Goal: Transaction & Acquisition: Download file/media

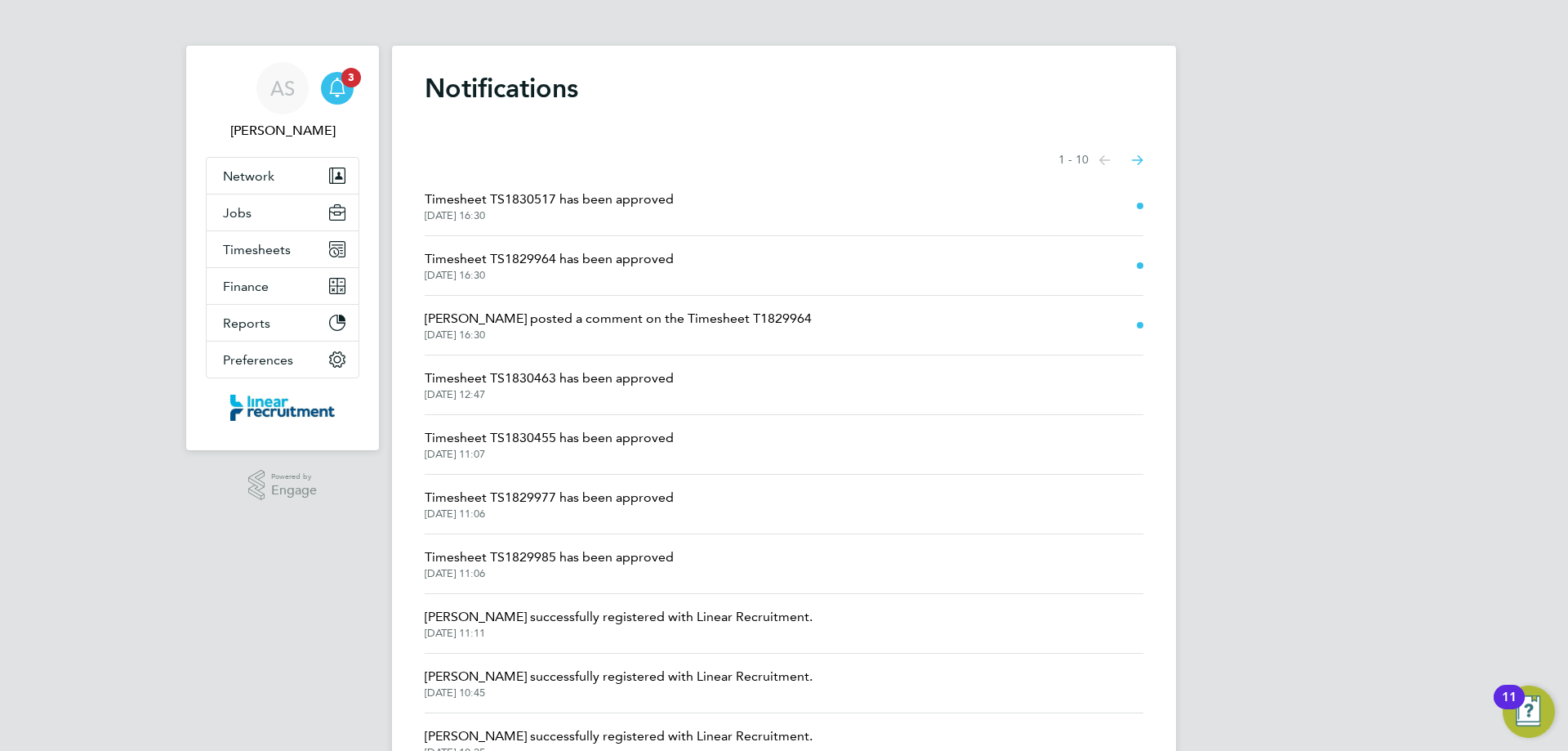
click at [581, 328] on span "[PERSON_NAME] posted a comment on the Timesheet T1829964" at bounding box center [618, 318] width 387 height 19
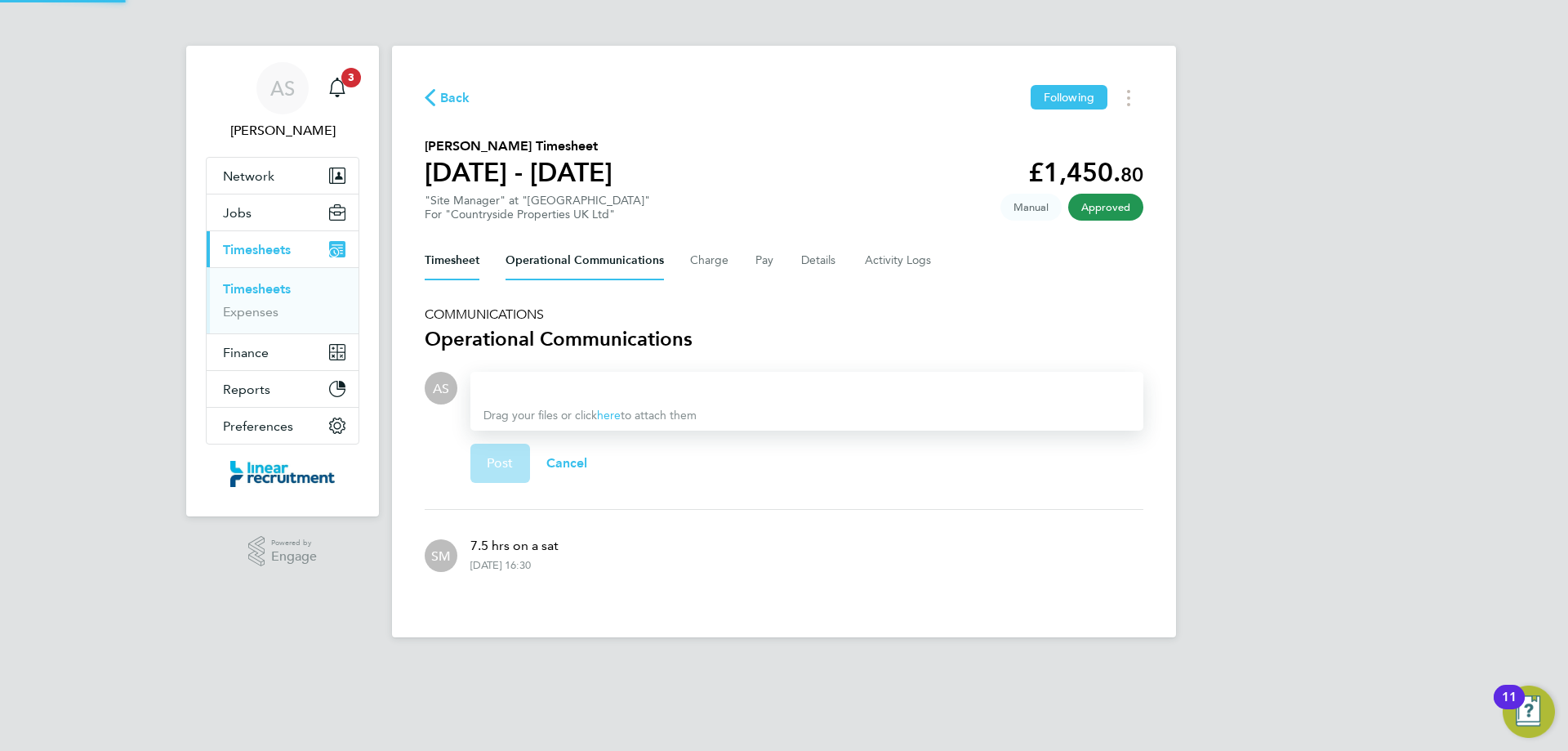
click at [453, 263] on button "Timesheet" at bounding box center [452, 260] width 55 height 39
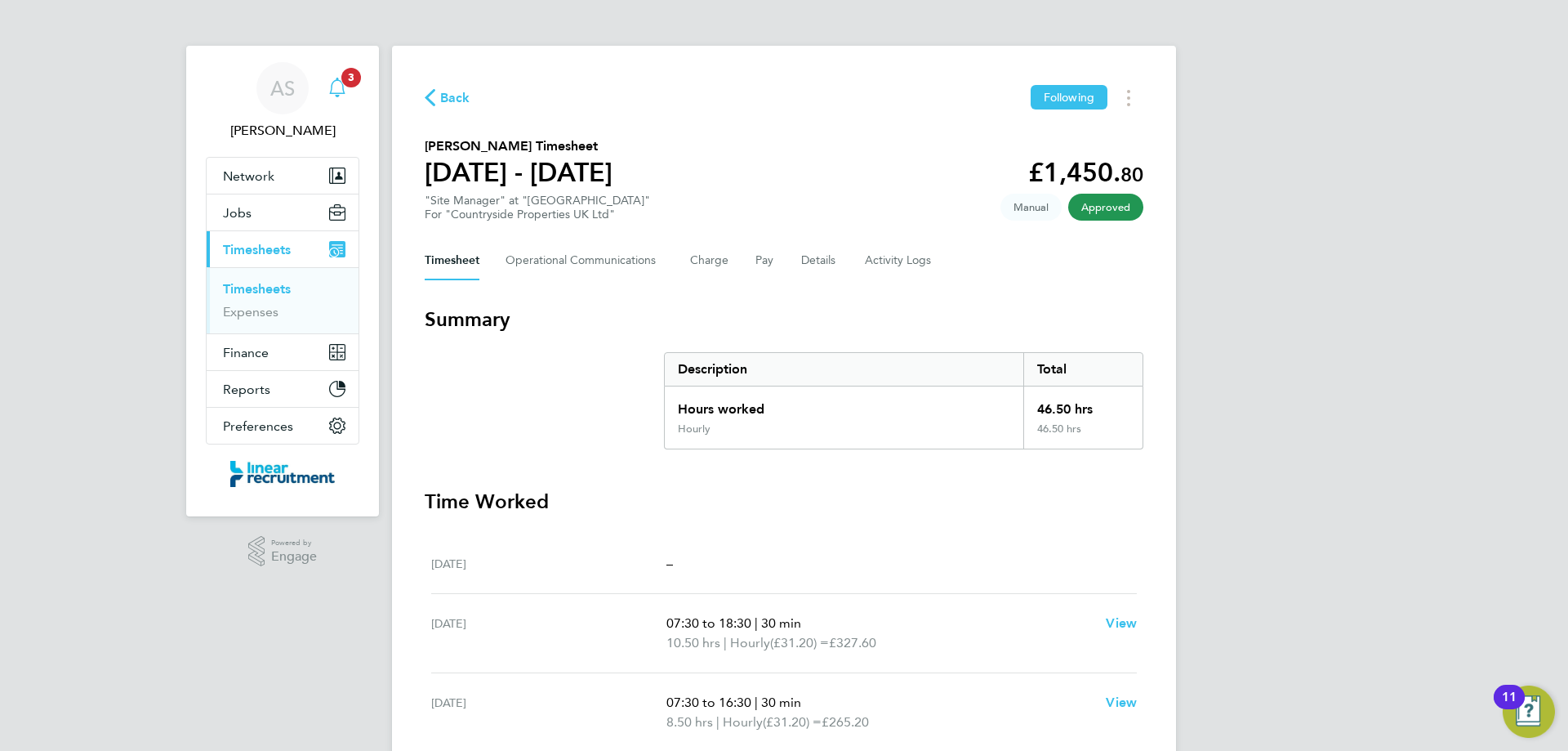
click at [338, 81] on icon "Main navigation" at bounding box center [337, 86] width 16 height 16
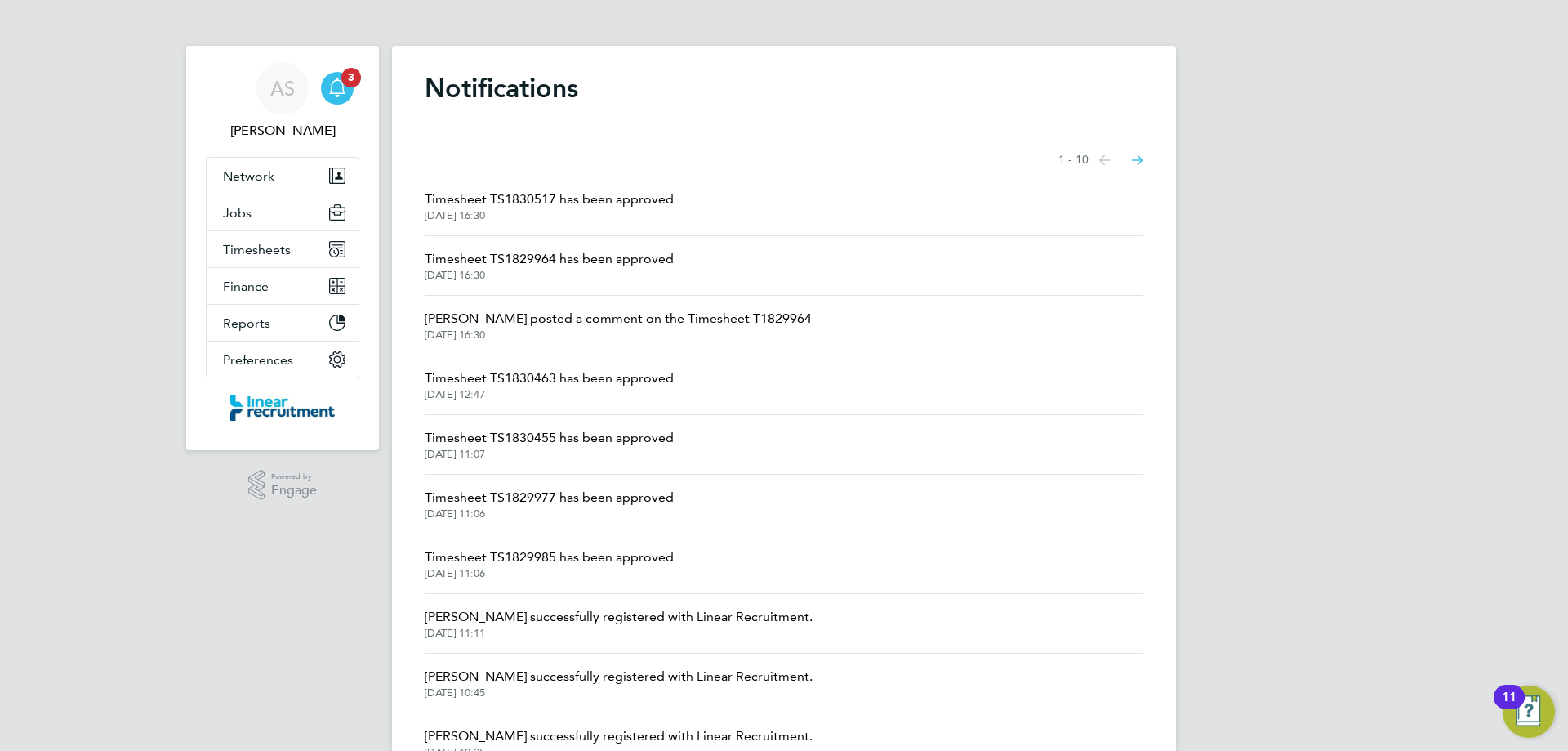
click at [525, 278] on span "[DATE] 16:30" at bounding box center [549, 276] width 249 height 13
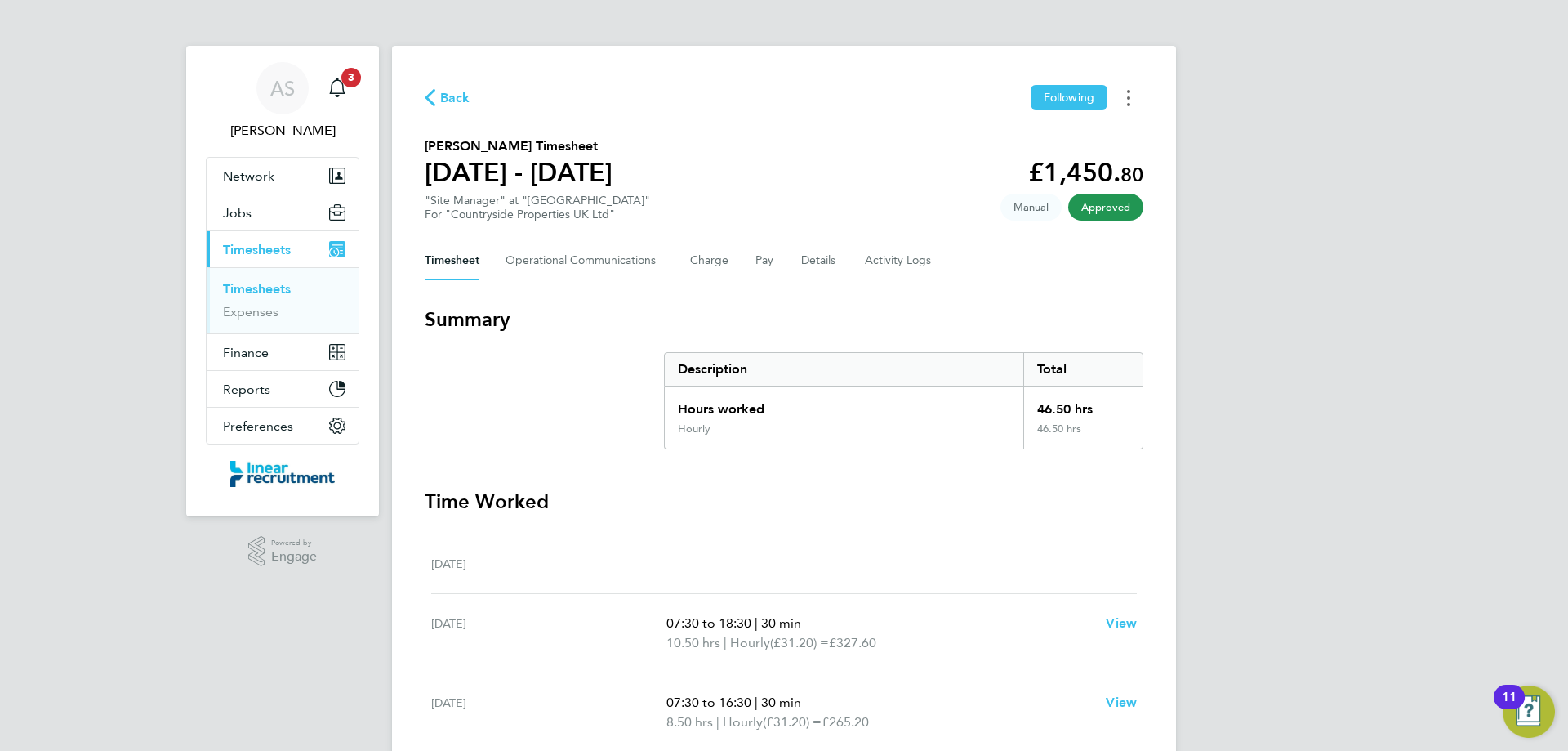
click at [1133, 103] on button "Timesheets Menu" at bounding box center [1129, 98] width 29 height 26
click at [1011, 133] on link "Download timesheet" at bounding box center [1045, 134] width 196 height 33
click at [335, 94] on icon "Main navigation" at bounding box center [337, 86] width 16 height 16
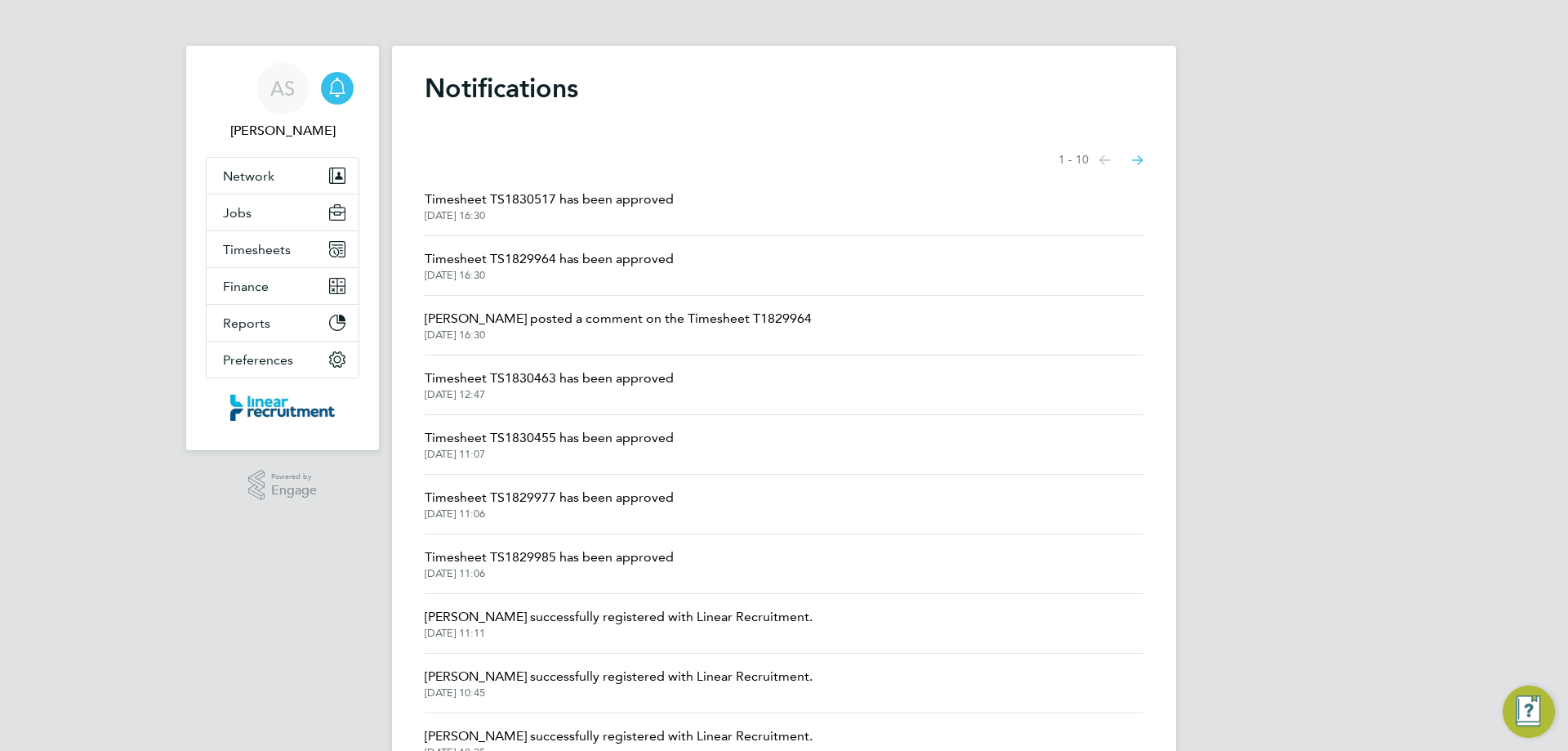
click at [531, 194] on span "Timesheet TS1830517 has been approved" at bounding box center [549, 199] width 249 height 19
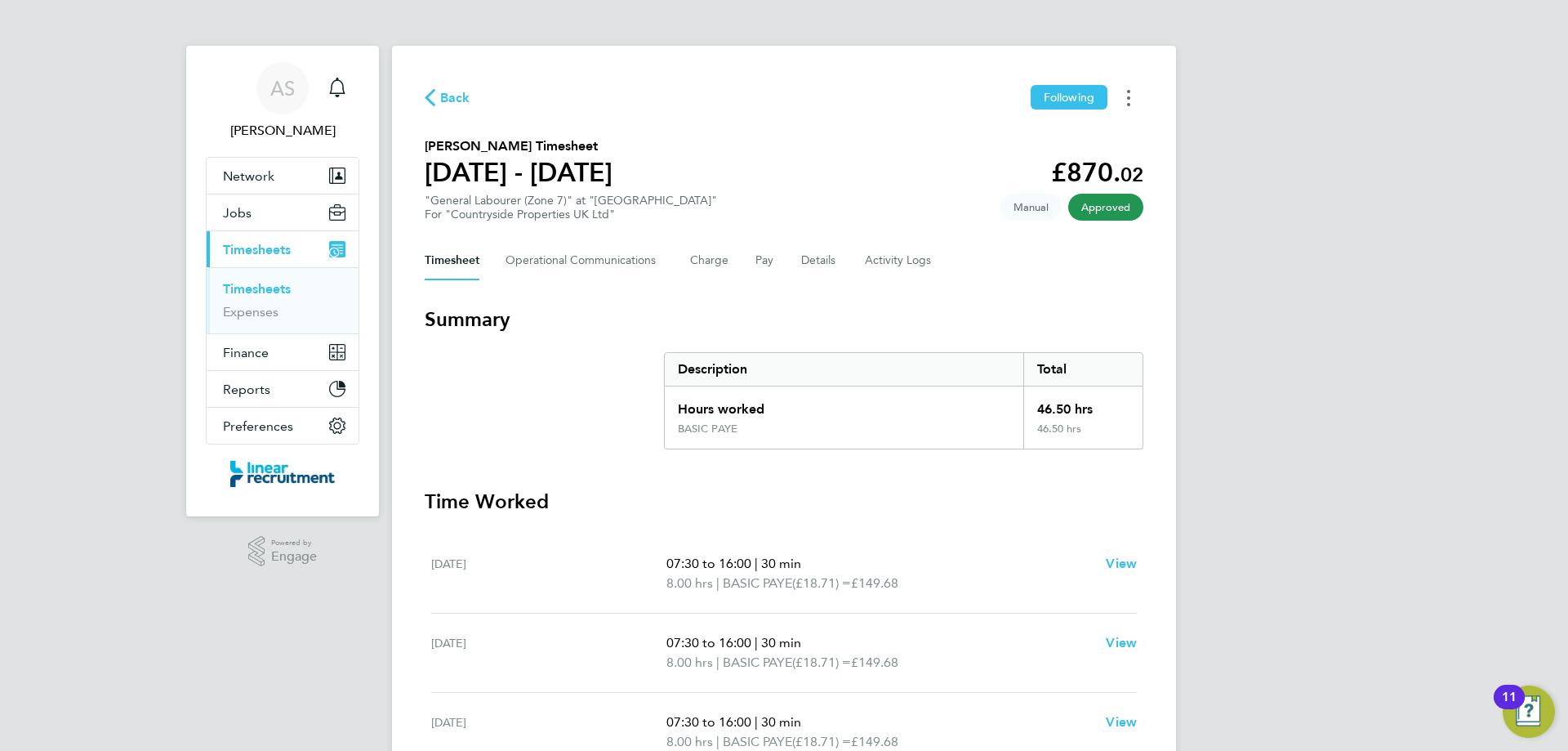
click at [1134, 93] on button "Timesheets Menu" at bounding box center [1129, 98] width 29 height 26
click at [1056, 130] on link "Download timesheet" at bounding box center [1045, 134] width 196 height 33
click at [338, 80] on icon "Main navigation" at bounding box center [337, 86] width 16 height 16
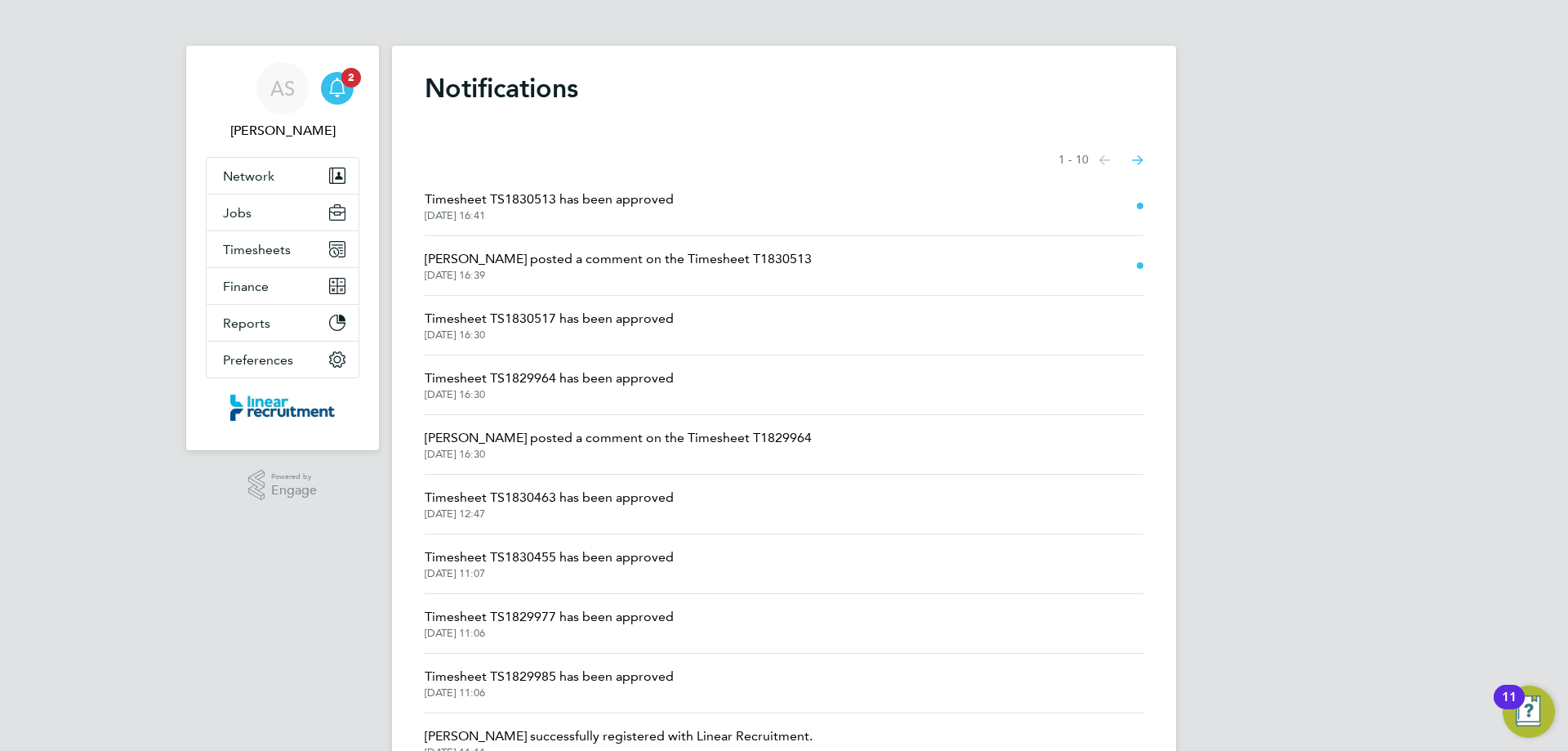
click at [550, 210] on span "[DATE] 16:41" at bounding box center [549, 215] width 249 height 13
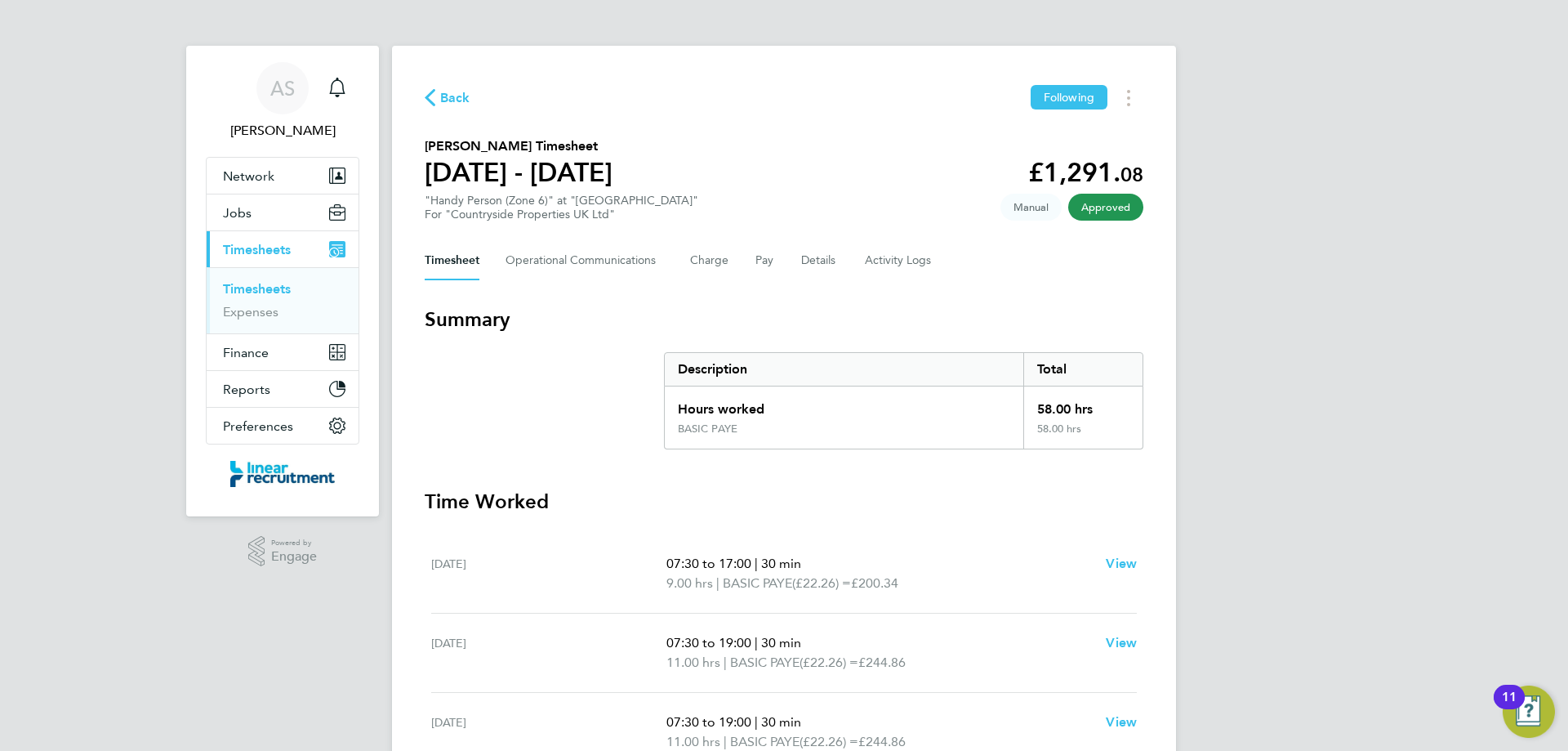
click at [1138, 110] on div "Back Following [PERSON_NAME] Timesheet [DATE] - [DATE] £1,291. 08 "Handy Person…" at bounding box center [784, 616] width 784 height 1142
click at [1133, 96] on button "Timesheets Menu" at bounding box center [1129, 98] width 29 height 26
click at [1094, 136] on link "Download timesheet" at bounding box center [1045, 134] width 196 height 33
